Goal: Transaction & Acquisition: Obtain resource

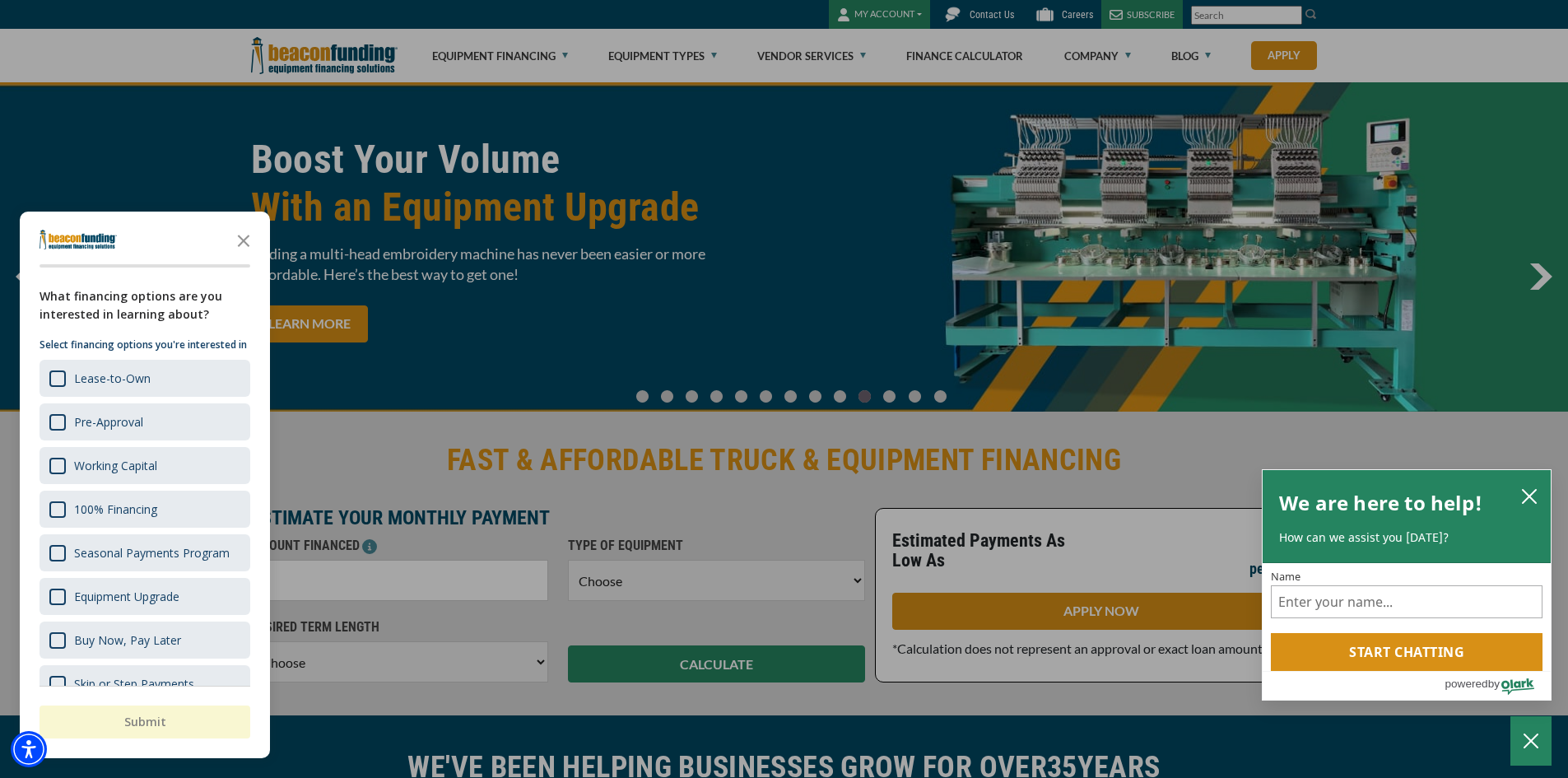
drag, startPoint x: 1579, startPoint y: 544, endPoint x: 1579, endPoint y: 775, distance: 231.0
click at [656, 171] on div "button" at bounding box center [784, 389] width 1568 height 778
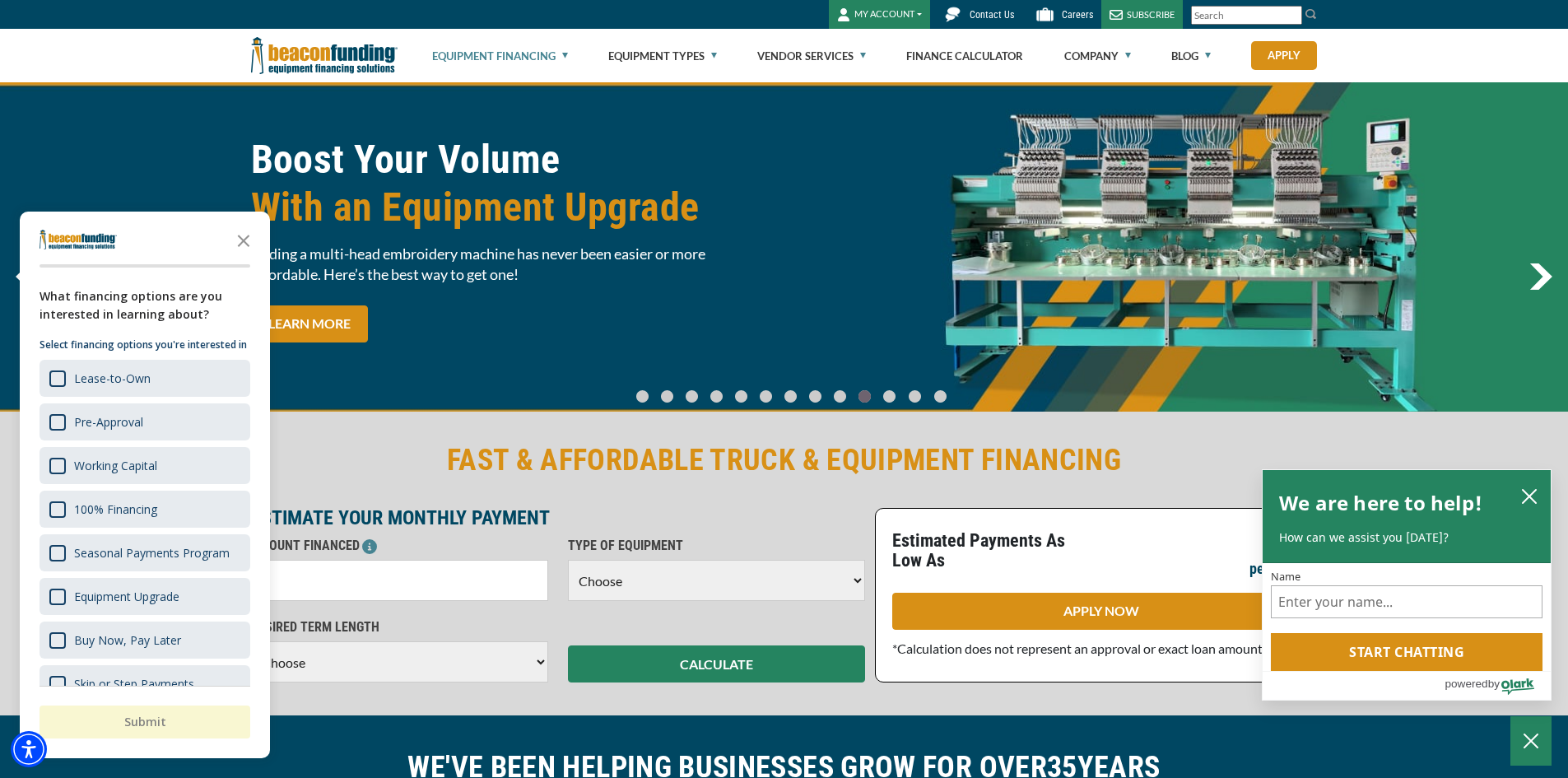
click at [535, 73] on link "Equipment Financing" at bounding box center [499, 56] width 136 height 52
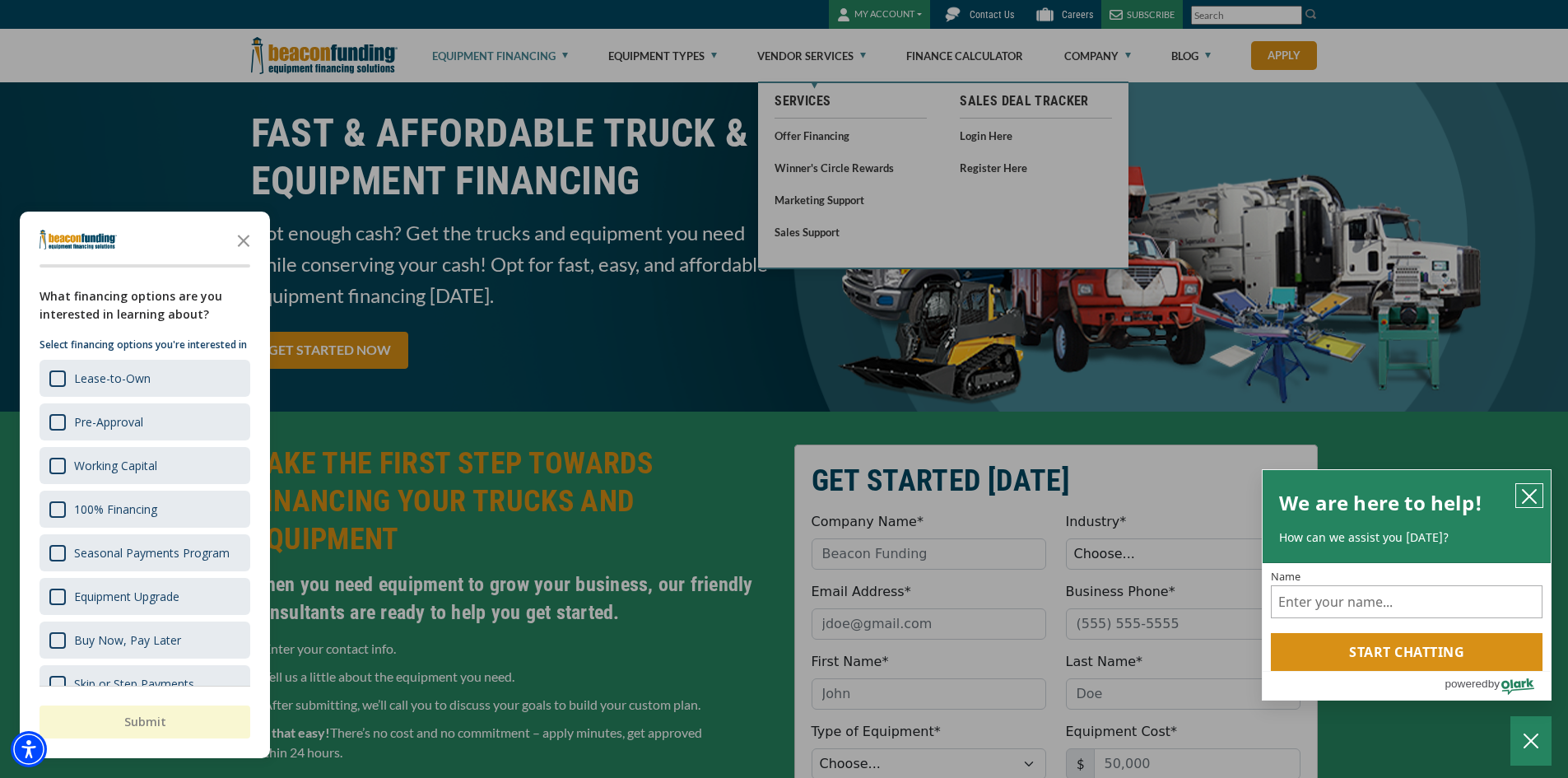
drag, startPoint x: 1540, startPoint y: 491, endPoint x: 1525, endPoint y: 487, distance: 15.5
click at [1540, 490] on button "close chatbox" at bounding box center [1528, 495] width 26 height 23
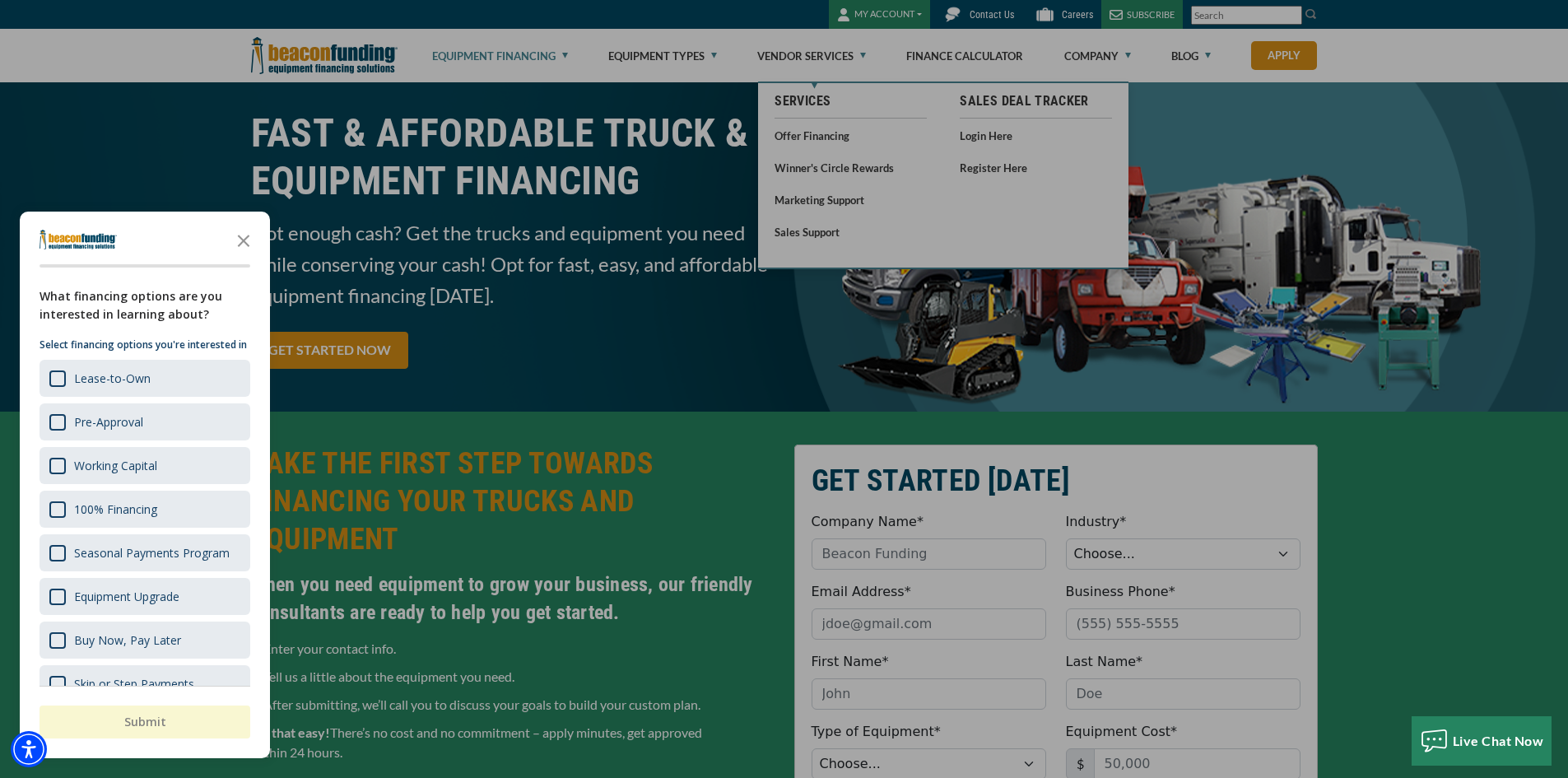
click at [248, 242] on icon "Close the survey" at bounding box center [243, 239] width 33 height 33
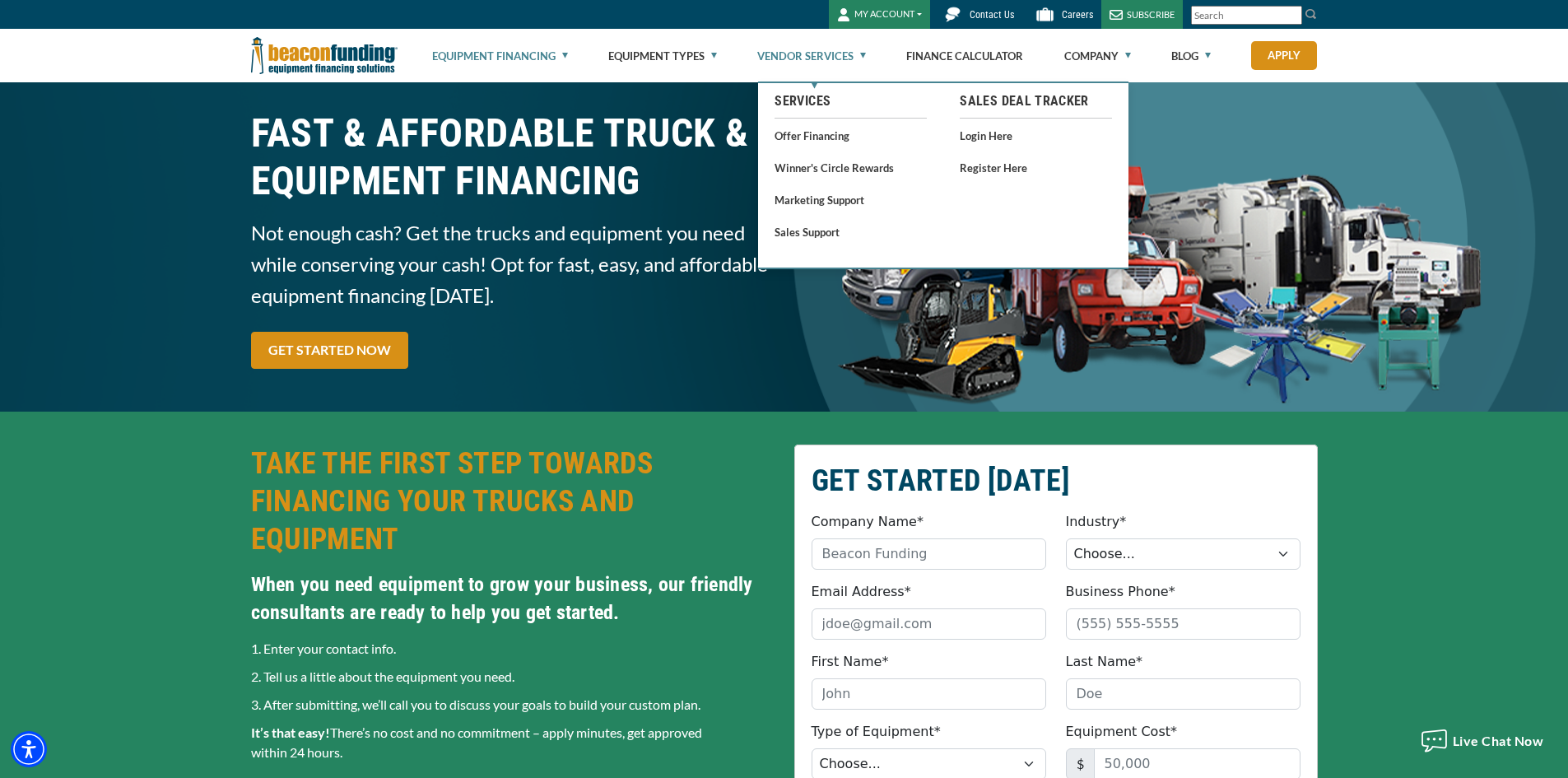
click at [826, 41] on link "Vendor Services" at bounding box center [811, 56] width 109 height 52
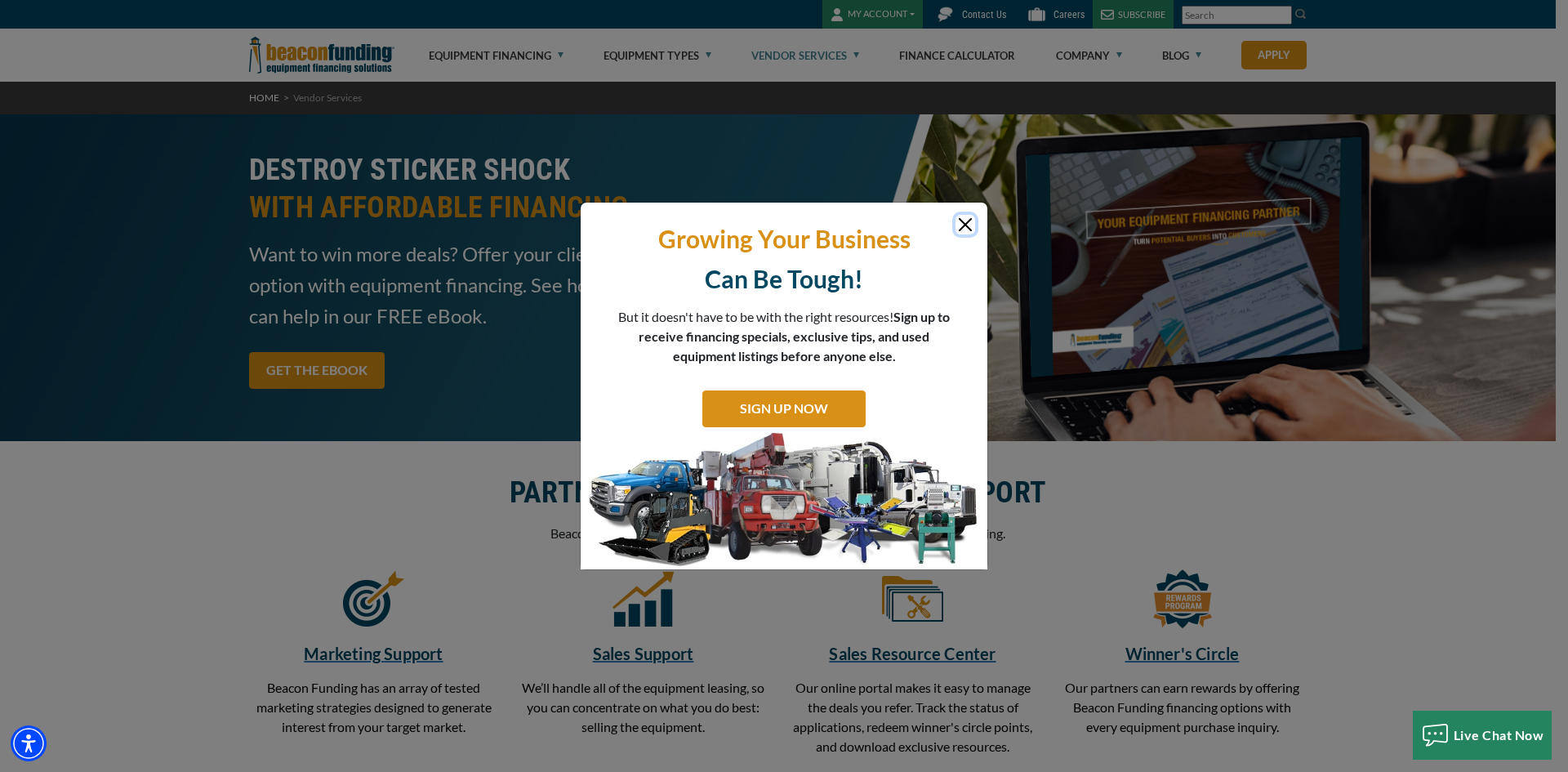
click at [967, 223] on button "Close" at bounding box center [964, 224] width 19 height 19
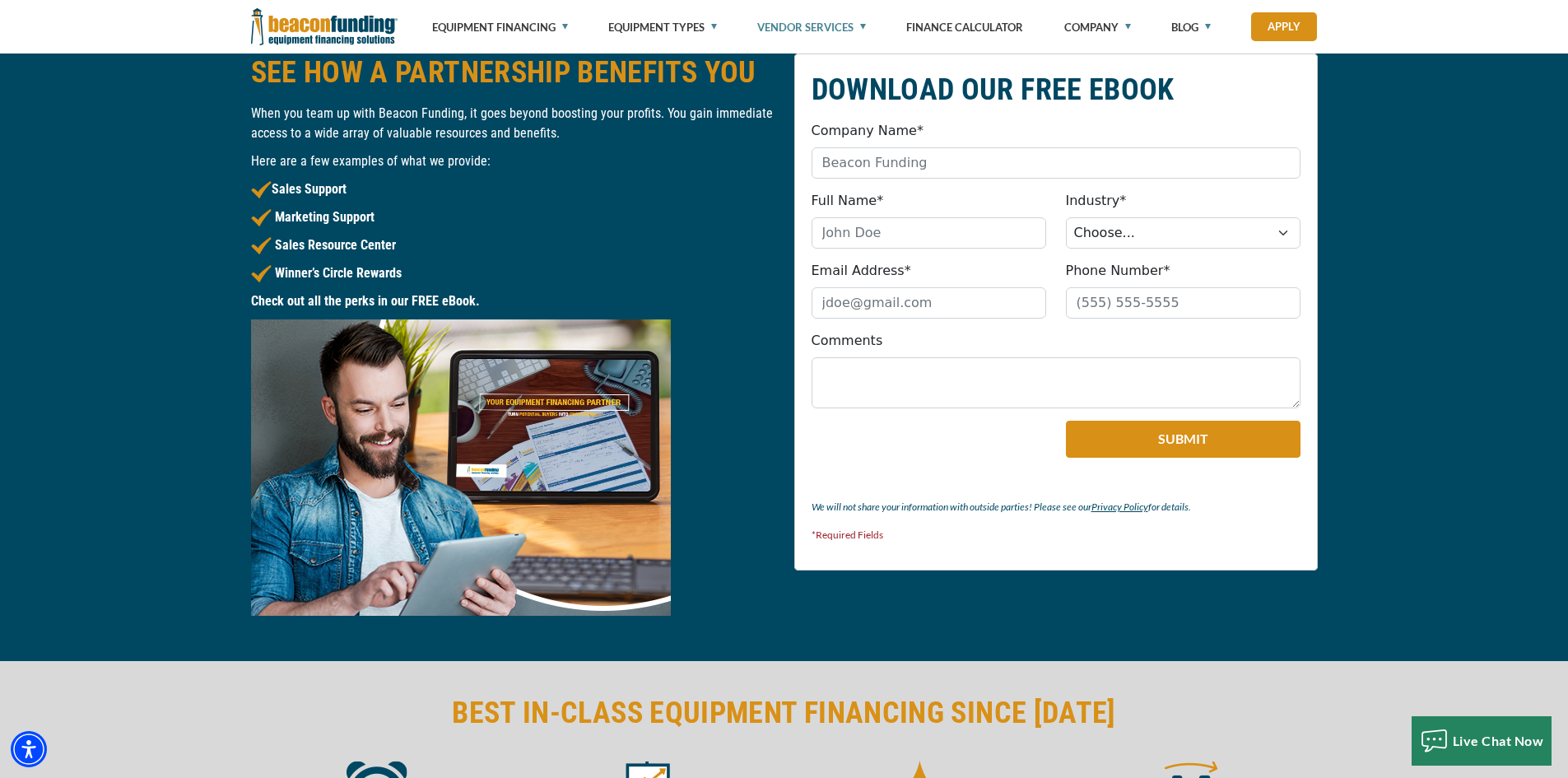
scroll to position [1646, 0]
